Goal: Task Accomplishment & Management: Manage account settings

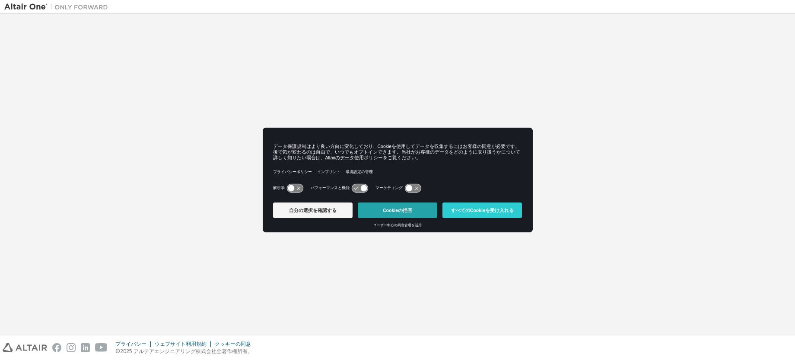
click at [388, 212] on button "Cookieの拒否" at bounding box center [398, 210] width 80 height 16
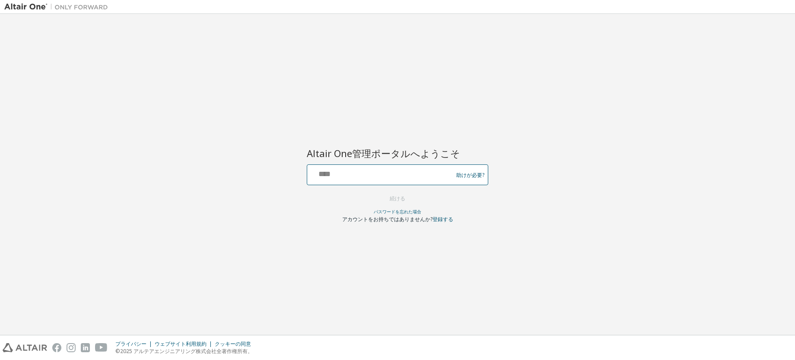
click at [386, 173] on input "text" at bounding box center [381, 172] width 141 height 13
click at [410, 165] on div "助けが必要?" at bounding box center [398, 174] width 182 height 21
click at [409, 169] on input "text" at bounding box center [381, 172] width 141 height 13
paste input "**********"
click at [428, 179] on input "**********" at bounding box center [381, 172] width 141 height 13
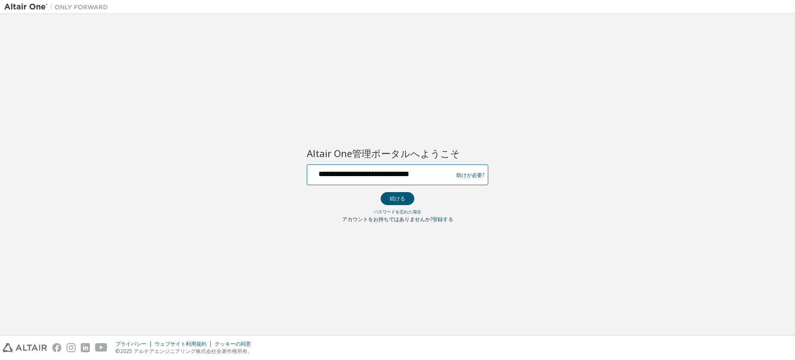
click at [431, 172] on input "**********" at bounding box center [381, 172] width 141 height 13
drag, startPoint x: 430, startPoint y: 172, endPoint x: 315, endPoint y: 172, distance: 115.8
click at [315, 172] on input "**********" at bounding box center [381, 172] width 141 height 13
click at [430, 170] on input "**********" at bounding box center [381, 172] width 141 height 13
type input "*"
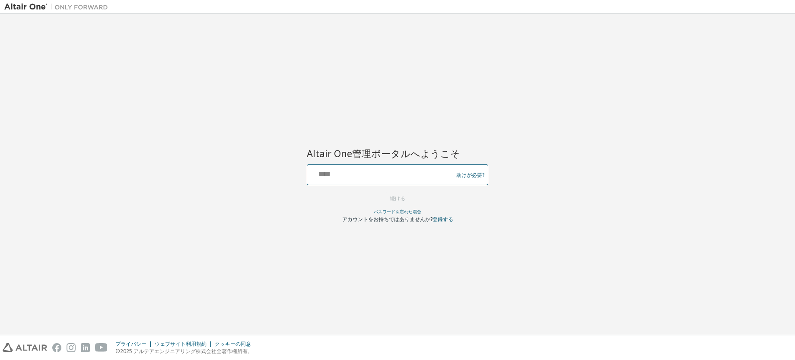
paste input "**********"
type input "**********"
click at [405, 193] on button "続ける" at bounding box center [398, 198] width 34 height 13
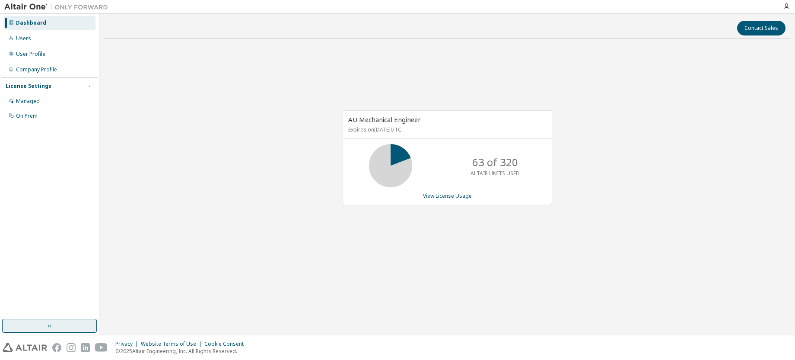
click at [51, 330] on button "button" at bounding box center [49, 326] width 95 height 14
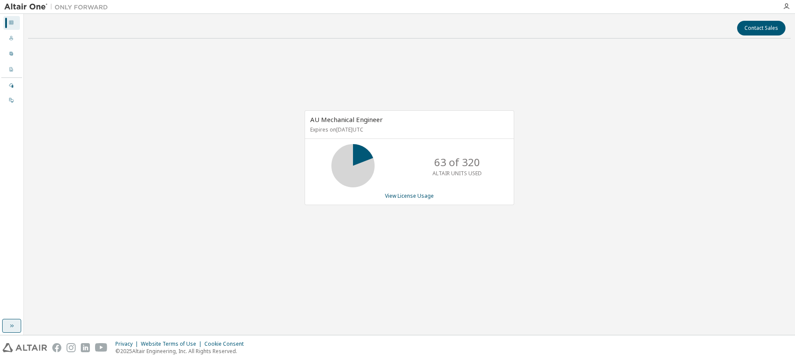
click at [4, 327] on button "button" at bounding box center [11, 326] width 19 height 14
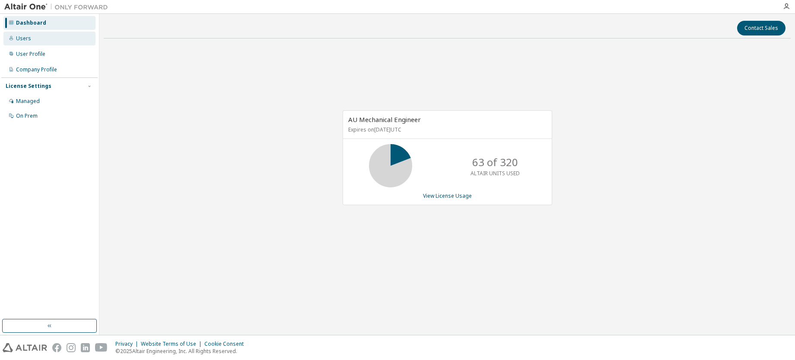
click at [41, 42] on div "Users" at bounding box center [49, 39] width 92 height 14
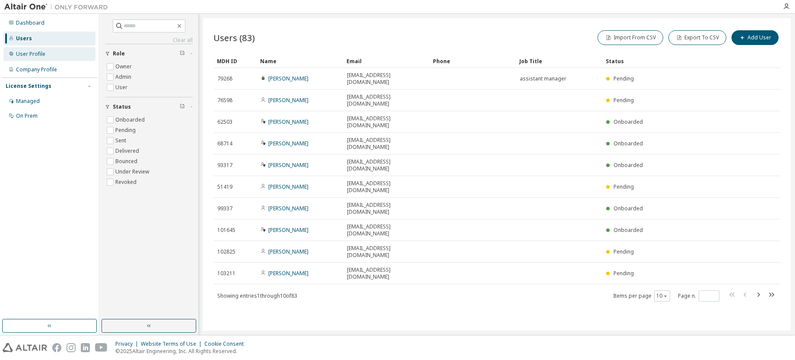
click at [40, 57] on div "User Profile" at bounding box center [30, 54] width 29 height 7
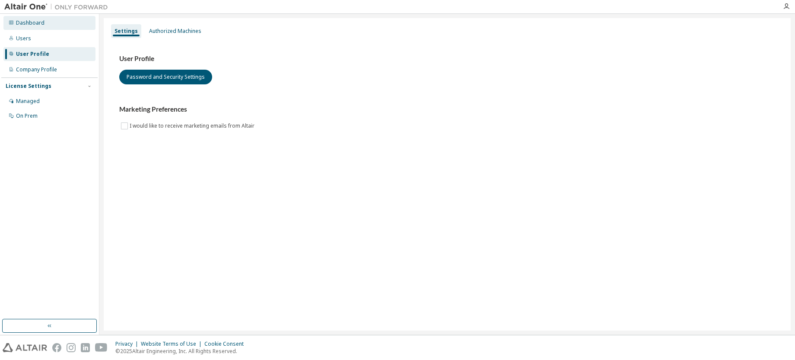
click at [30, 21] on div "Dashboard" at bounding box center [30, 22] width 29 height 7
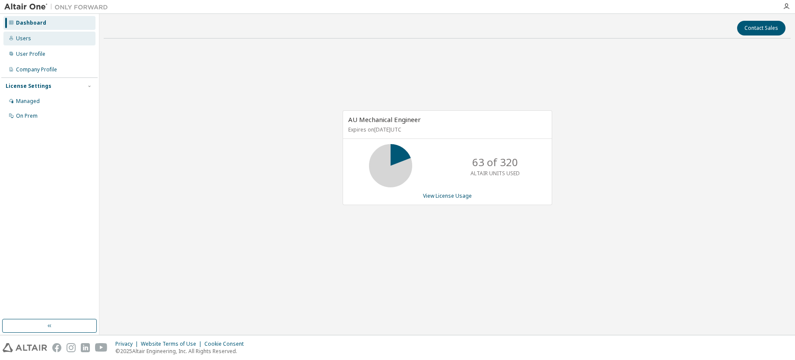
click at [33, 39] on div "Users" at bounding box center [49, 39] width 92 height 14
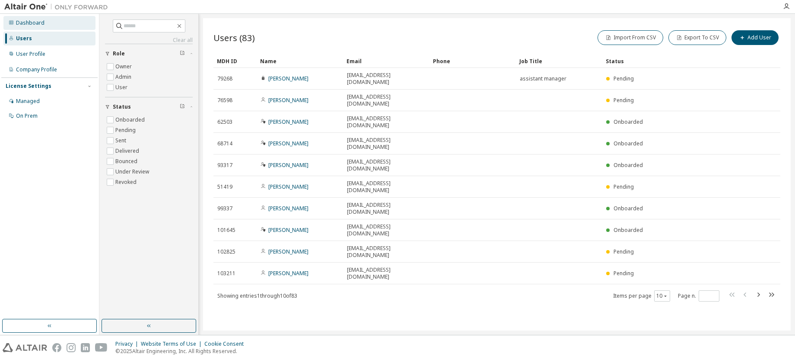
click at [33, 24] on div "Dashboard" at bounding box center [30, 22] width 29 height 7
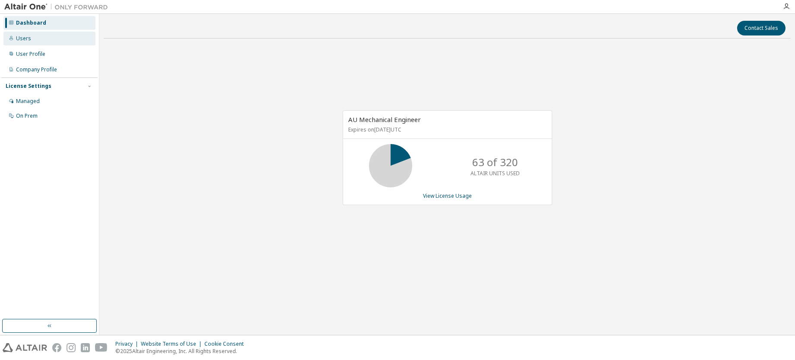
click at [35, 36] on div "Users" at bounding box center [49, 39] width 92 height 14
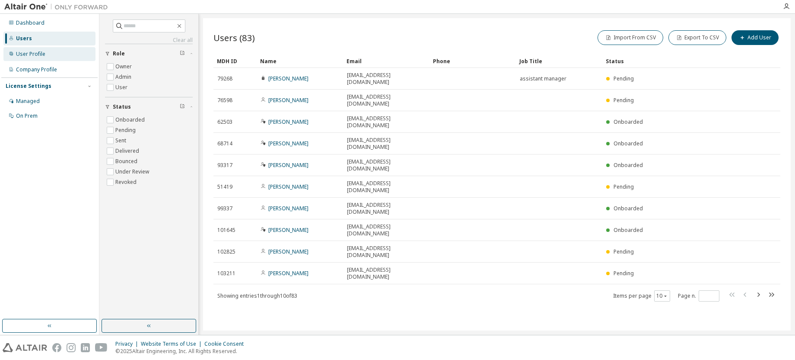
click at [33, 56] on div "User Profile" at bounding box center [30, 54] width 29 height 7
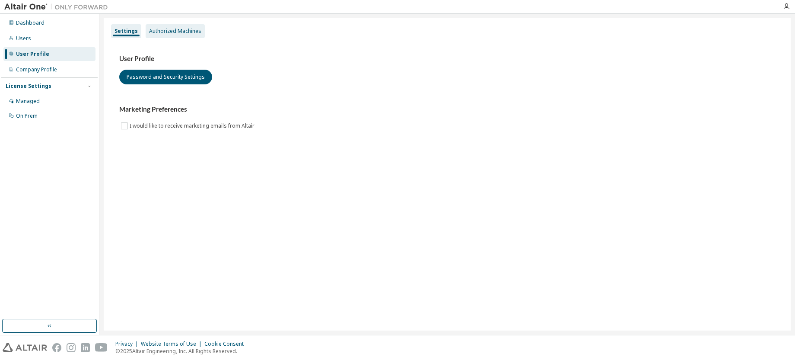
click at [165, 29] on div "Authorized Machines" at bounding box center [175, 31] width 52 height 7
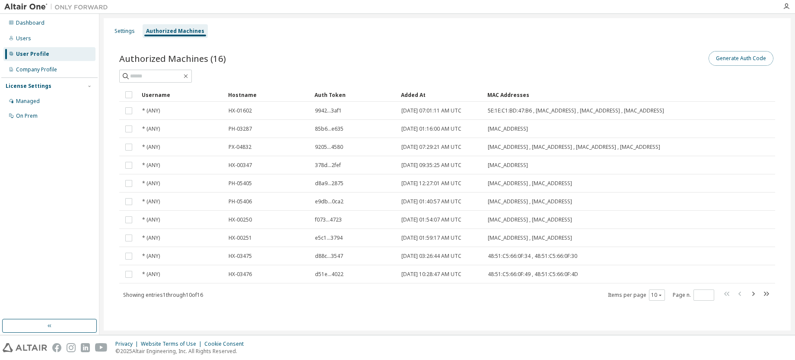
click at [747, 59] on button "Generate Auth Code" at bounding box center [741, 58] width 65 height 15
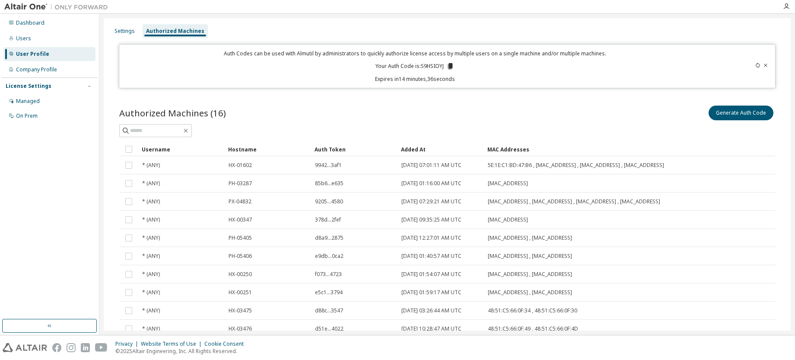
click at [419, 65] on p "Your Auth Code is: S9HSIOYJ" at bounding box center [415, 66] width 79 height 8
drag, startPoint x: 443, startPoint y: 67, endPoint x: 420, endPoint y: 65, distance: 23.0
click at [420, 65] on p "Your Auth Code is: S9HSIOYJ" at bounding box center [415, 66] width 79 height 8
copy p "S9HSIOYJ"
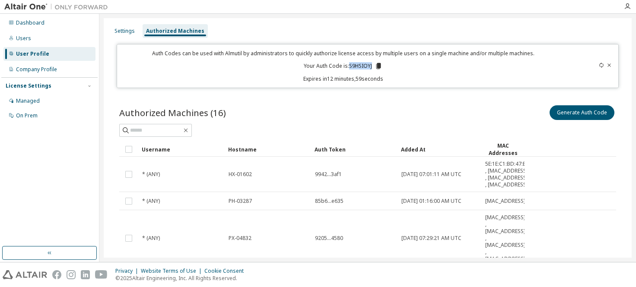
click at [366, 72] on div "Auth Codes can be used with Almutil by administrators to quickly authorize lice…" at bounding box center [343, 66] width 442 height 33
drag, startPoint x: 370, startPoint y: 67, endPoint x: 353, endPoint y: 69, distance: 17.4
click at [353, 69] on p "Your Auth Code is: S9HSIOYJ" at bounding box center [343, 66] width 79 height 8
drag, startPoint x: 348, startPoint y: 64, endPoint x: 371, endPoint y: 65, distance: 23.4
click at [371, 65] on p "Your Auth Code is: S9HSIOYJ" at bounding box center [343, 66] width 79 height 8
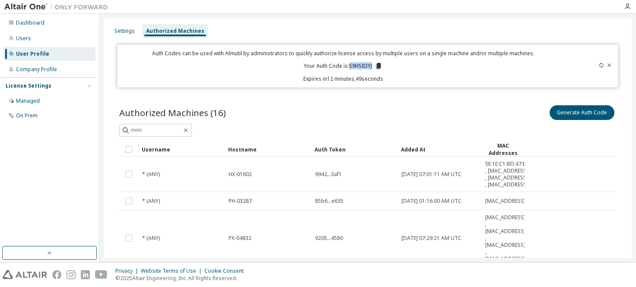
copy p "S9HSIOYJ"
click at [352, 69] on p "Your Auth Code is: S9HSIOYJ" at bounding box center [343, 66] width 79 height 8
click at [376, 66] on icon at bounding box center [378, 66] width 5 height 6
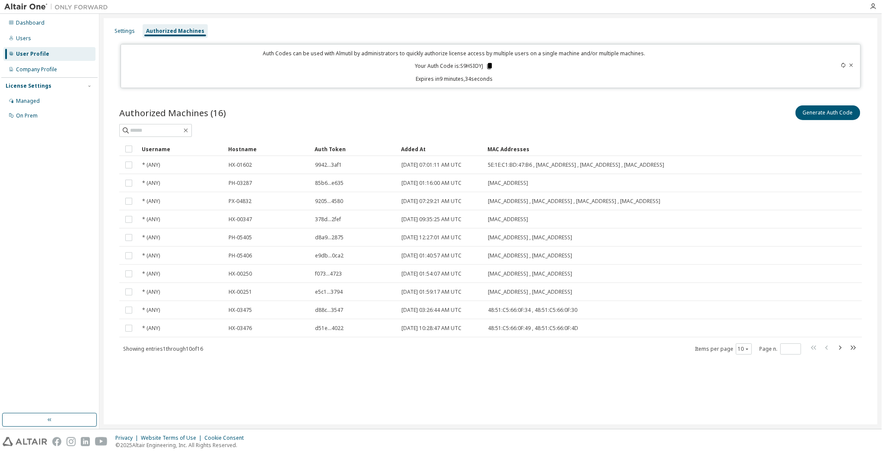
click at [489, 64] on icon at bounding box center [490, 66] width 5 height 6
click at [482, 64] on p "Your Auth Code is: S9HSIOYJ" at bounding box center [454, 66] width 79 height 8
drag, startPoint x: 485, startPoint y: 64, endPoint x: 404, endPoint y: 65, distance: 80.4
click at [404, 65] on div "Auth Codes can be used with Almutil by administrators to quickly authorize lice…" at bounding box center [454, 66] width 657 height 33
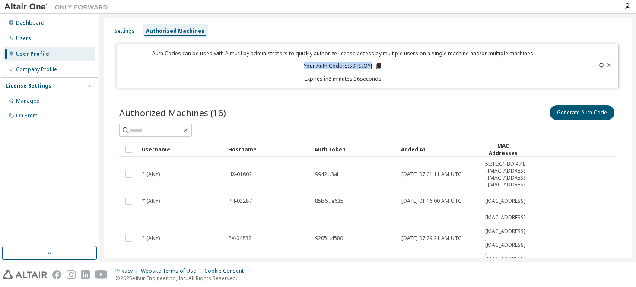
click at [362, 67] on p "Your Auth Code is: S9HSIOYJ" at bounding box center [343, 66] width 79 height 8
click at [376, 67] on icon at bounding box center [378, 66] width 5 height 6
drag, startPoint x: 348, startPoint y: 66, endPoint x: 372, endPoint y: 67, distance: 24.2
click at [372, 67] on p "Your Auth Code is: S9HSIOYJ" at bounding box center [343, 66] width 79 height 8
copy p "S9HSIOYJ"
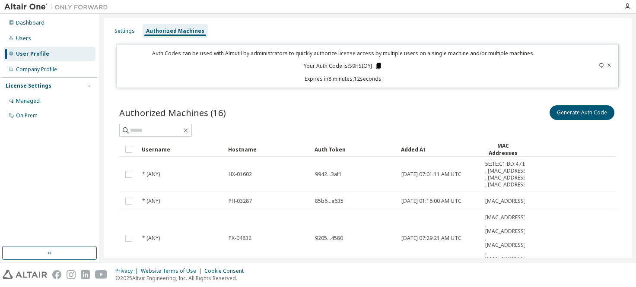
click at [375, 64] on icon at bounding box center [379, 66] width 8 height 8
drag, startPoint x: 348, startPoint y: 66, endPoint x: 370, endPoint y: 64, distance: 22.5
click at [370, 64] on p "Your Auth Code is: S9HSIOYJ" at bounding box center [343, 66] width 79 height 8
copy p "S9HSIOYJ"
